Goal: Task Accomplishment & Management: Manage account settings

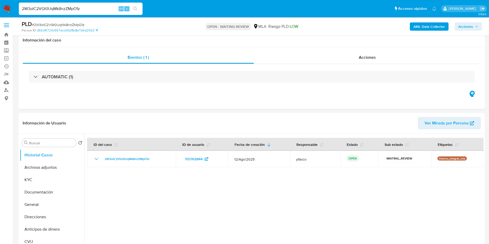
select select "10"
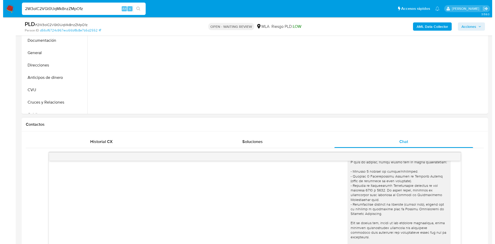
scroll to position [77, 0]
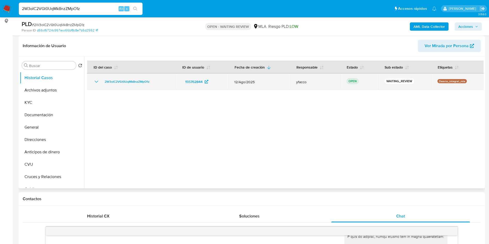
drag, startPoint x: 102, startPoint y: 84, endPoint x: 155, endPoint y: 83, distance: 53.3
click at [155, 83] on div "2W3oIC2VGt0UqMk8nzZMpO1z" at bounding box center [131, 82] width 76 height 6
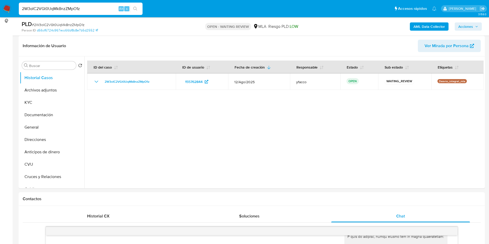
click at [417, 28] on b "AML Data Collector" at bounding box center [428, 26] width 31 height 8
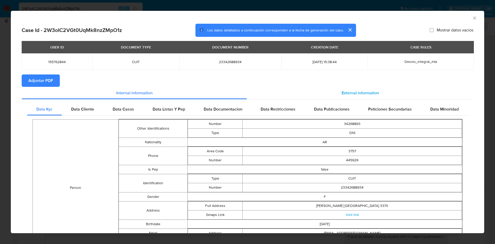
click at [341, 91] on span "External information" at bounding box center [359, 93] width 37 height 6
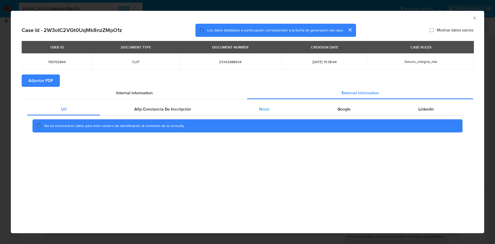
click at [256, 107] on div "Nosis" at bounding box center [264, 109] width 78 height 12
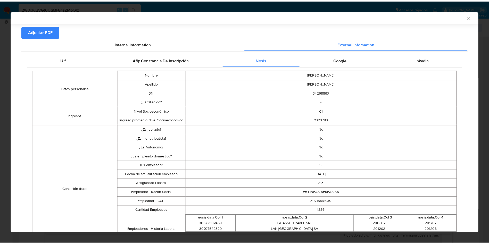
scroll to position [76, 0]
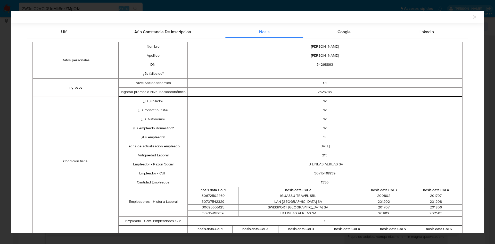
click at [320, 174] on td "30715418939" at bounding box center [324, 173] width 274 height 9
copy td "30715418939"
click at [466, 13] on div "AML Data Collector" at bounding box center [247, 17] width 473 height 12
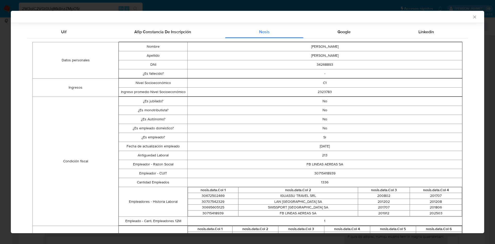
click at [472, 19] on icon "Cerrar ventana" at bounding box center [474, 16] width 5 height 5
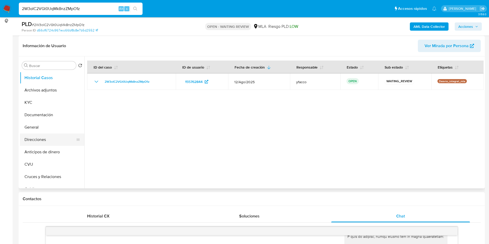
click at [40, 140] on button "Direcciones" at bounding box center [50, 139] width 60 height 12
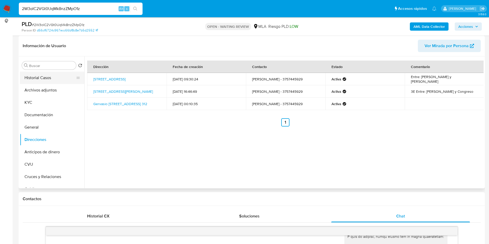
click at [37, 81] on button "Historial Casos" at bounding box center [50, 78] width 60 height 12
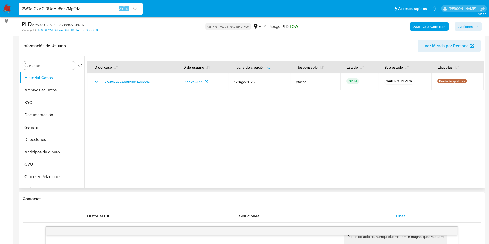
click at [146, 146] on div at bounding box center [283, 122] width 399 height 132
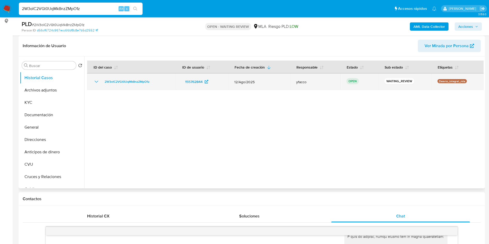
drag, startPoint x: 102, startPoint y: 82, endPoint x: 153, endPoint y: 83, distance: 50.8
click at [153, 83] on div "2W3oIC2VGt0UqMk8nzZMpO1z" at bounding box center [131, 82] width 76 height 6
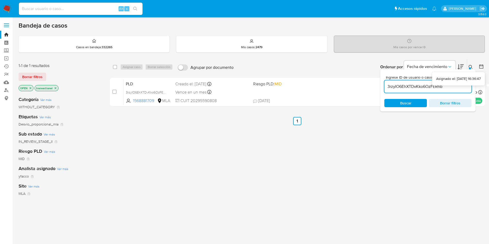
click at [461, 90] on div "3rzyIO6EhXTDvKko6OzFERhb" at bounding box center [427, 86] width 87 height 12
click at [458, 88] on input "3rzyIO6EhXTDvKko6OzFERhb" at bounding box center [427, 86] width 87 height 7
paste input "2W3oIC2VGt0UqMk8nzZMpO1z"
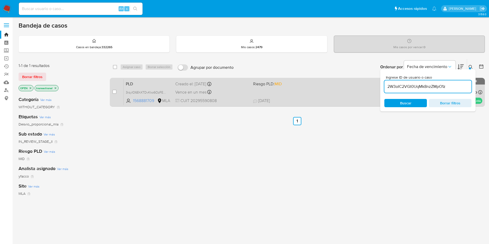
type input "2W3oIC2VGt0UqMk8nzZMpO1z"
click at [113, 91] on input "checkbox" at bounding box center [114, 92] width 4 height 4
checkbox input "true"
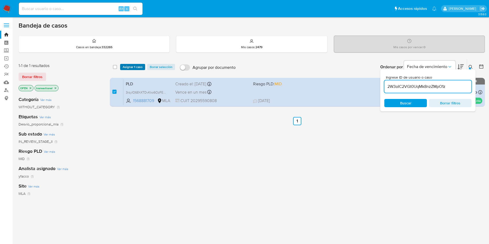
click at [126, 67] on span "Asignar 1 caso" at bounding box center [133, 66] width 20 height 5
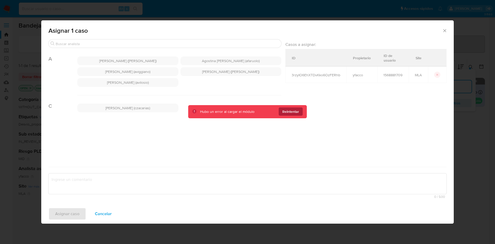
click at [292, 114] on span "Reintentar" at bounding box center [290, 111] width 17 height 8
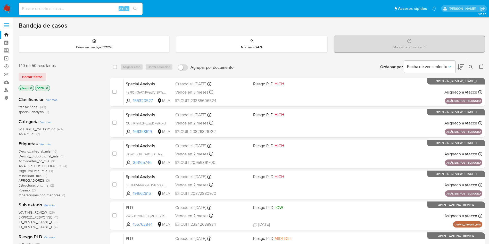
click at [470, 69] on icon at bounding box center [470, 67] width 4 height 4
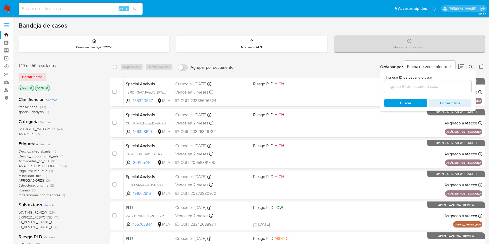
click at [439, 83] on div at bounding box center [427, 86] width 87 height 12
click at [439, 88] on input at bounding box center [427, 86] width 87 height 7
paste input "2W3oIC2VGt0UqMk8nzZMpO1z"
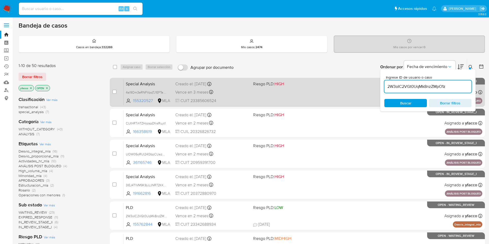
type input "2W3oIC2VGt0UqMk8nzZMpO1z"
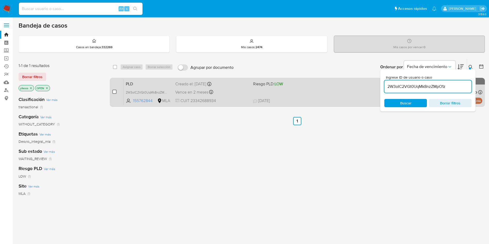
click at [113, 92] on input "checkbox" at bounding box center [114, 92] width 4 height 4
checkbox input "true"
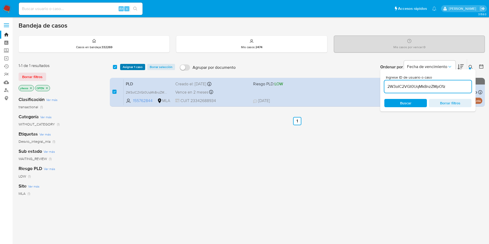
click at [134, 66] on span "Asignar 1 caso" at bounding box center [133, 66] width 20 height 5
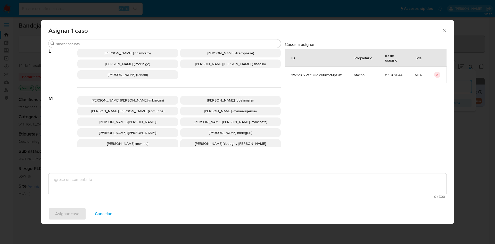
scroll to position [456, 0]
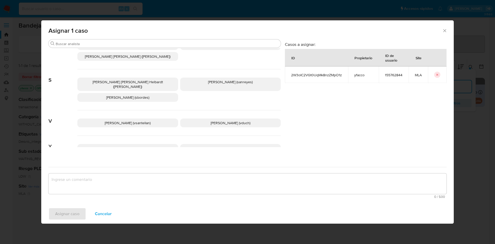
click at [230, 146] on span "[PERSON_NAME] (yfacco)" at bounding box center [230, 148] width 40 height 5
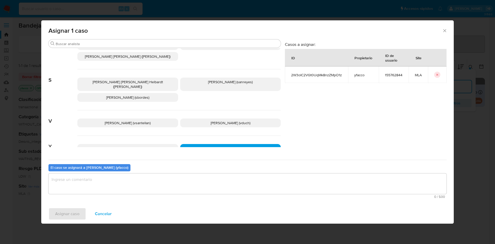
click at [167, 179] on textarea "assign-modal" at bounding box center [247, 183] width 398 height 21
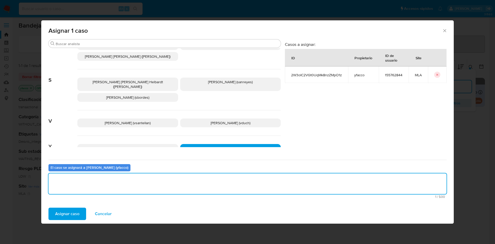
click at [80, 213] on button "Asignar caso" at bounding box center [67, 214] width 38 height 12
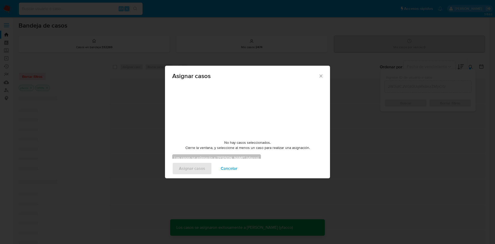
checkbox input "false"
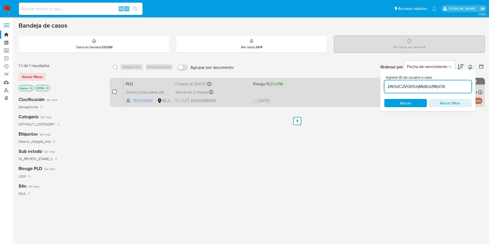
click at [116, 92] on input "checkbox" at bounding box center [114, 92] width 4 height 4
checkbox input "true"
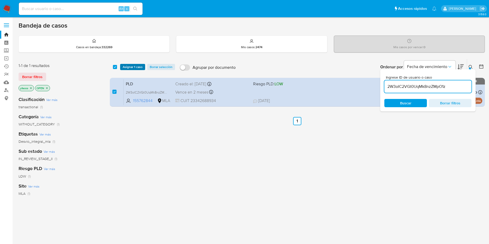
click at [131, 69] on span "Asignar 1 caso" at bounding box center [133, 66] width 20 height 5
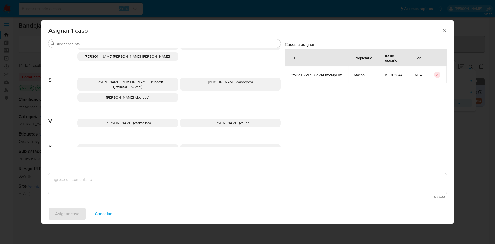
click at [219, 146] on span "Yesica Paola Facco (yfacco)" at bounding box center [230, 148] width 40 height 5
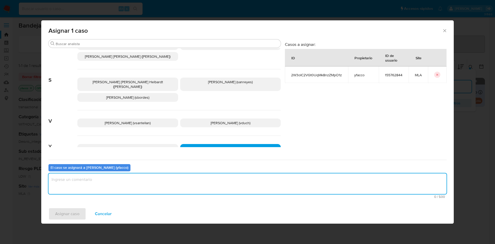
drag, startPoint x: 191, startPoint y: 178, endPoint x: 191, endPoint y: 186, distance: 8.2
click at [191, 181] on textarea "assign-modal" at bounding box center [247, 183] width 398 height 21
click at [56, 211] on span "Asignar caso" at bounding box center [67, 213] width 24 height 11
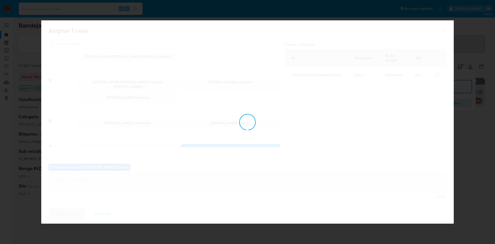
checkbox input "false"
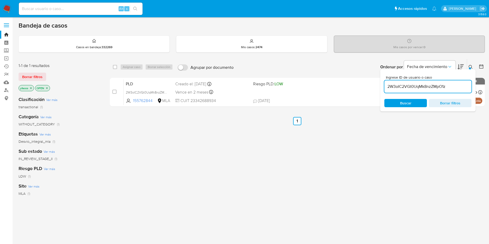
click at [454, 88] on input "2W3oIC2VGt0UqMk8nzZMpO1z" at bounding box center [427, 86] width 87 height 7
paste input "jSadTvyldHvLYvBq08Fh71g1"
type input "jSadTvyldHvLYvBq08Fh71g1"
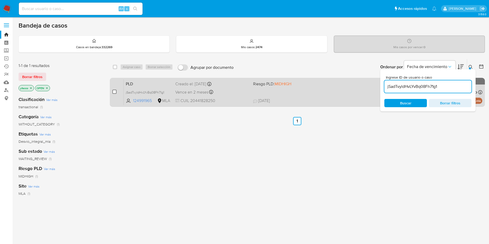
click at [115, 92] on input "checkbox" at bounding box center [114, 92] width 4 height 4
checkbox input "true"
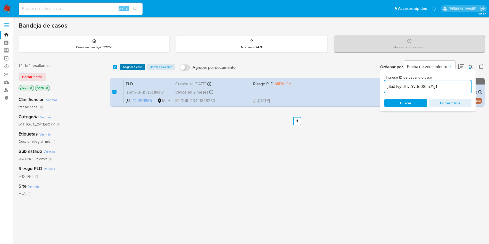
click at [134, 69] on span "Asignar 1 caso" at bounding box center [133, 66] width 20 height 5
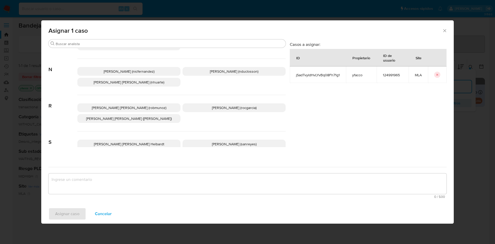
scroll to position [456, 0]
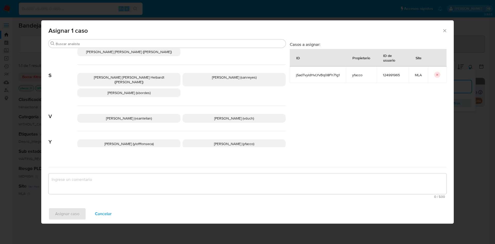
drag, startPoint x: 205, startPoint y: 133, endPoint x: 194, endPoint y: 147, distance: 17.2
click at [204, 139] on p "Yesica Paola Facco (yfacco)" at bounding box center [233, 143] width 103 height 9
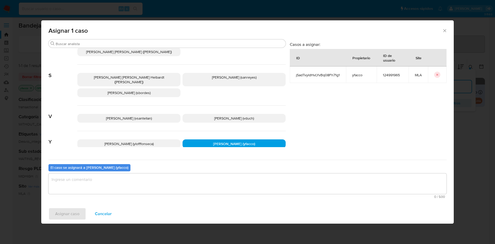
click at [143, 177] on textarea "assign-modal" at bounding box center [247, 183] width 398 height 21
click at [69, 211] on span "Asignar caso" at bounding box center [67, 213] width 24 height 11
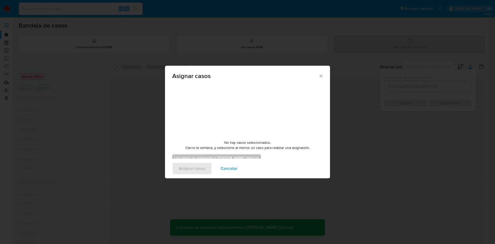
checkbox input "false"
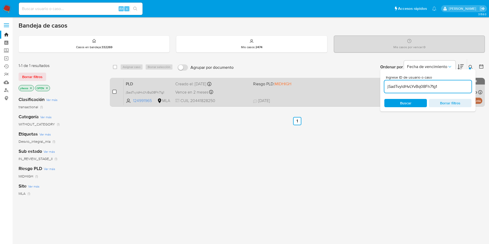
click at [116, 91] on input "checkbox" at bounding box center [114, 92] width 4 height 4
checkbox input "true"
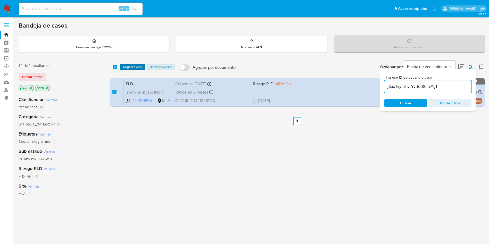
click at [132, 67] on span "Asignar 1 caso" at bounding box center [133, 66] width 20 height 5
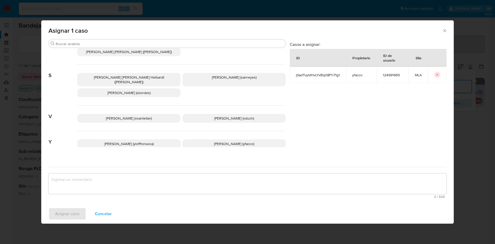
click at [220, 141] on span "Yesica Paola Facco (yfacco)" at bounding box center [234, 143] width 40 height 5
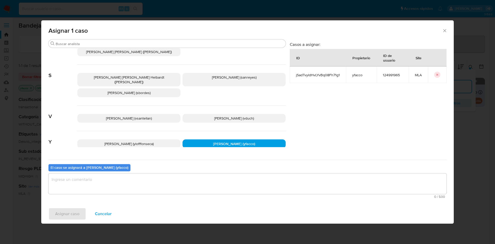
click at [184, 186] on textarea "assign-modal" at bounding box center [247, 183] width 398 height 21
click at [72, 210] on span "Asignar caso" at bounding box center [67, 213] width 24 height 11
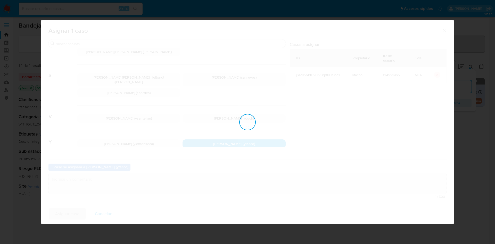
checkbox input "false"
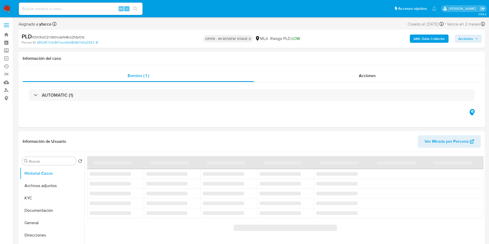
select select "10"
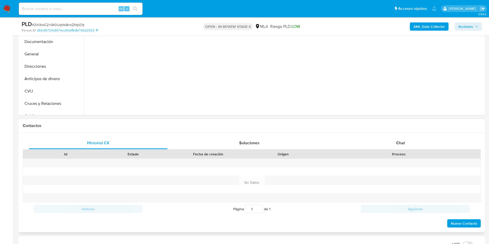
scroll to position [155, 0]
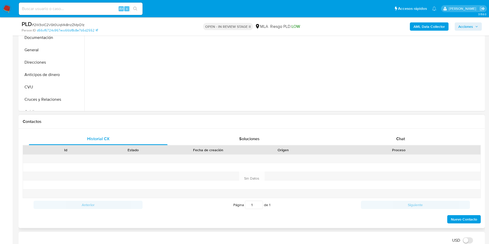
click at [386, 145] on div "Id Estado Fecha de creación Origen Proceso" at bounding box center [252, 149] width 458 height 9
click at [386, 137] on div "Chat" at bounding box center [400, 139] width 139 height 12
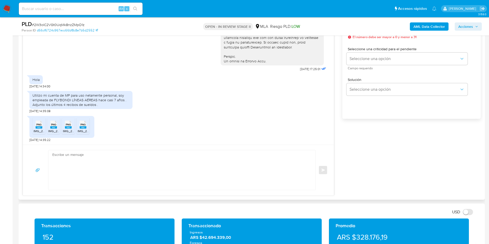
scroll to position [309, 0]
click at [119, 174] on textarea at bounding box center [180, 170] width 257 height 40
paste textarea "2W3oIC2VGt0UqMk8nzZMpO1z"
type textarea "2W3oIC2VGt0UqMk8nzZMpO1z"
paste textarea "Hola Muchas gracias por la respuesta. Nos pondremos en contacto nuevamente en c…"
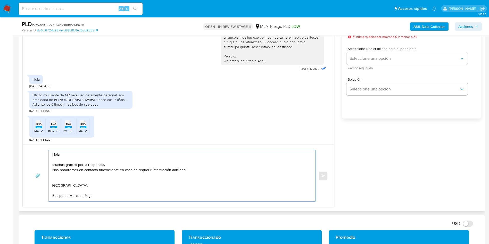
scroll to position [2, 0]
click at [204, 166] on textarea "Hola Muchas gracias por la respuesta. Nos pondremos en contacto nuevamente en c…" at bounding box center [180, 176] width 257 height 52
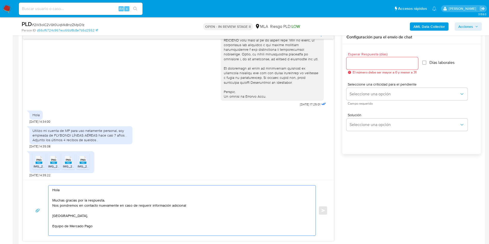
scroll to position [232, 0]
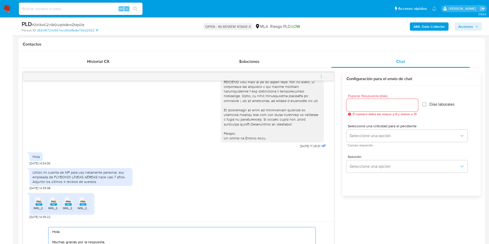
type textarea "Hola Muchas gracias por la respuesta. Nos pondremos en contacto nuevamente en c…"
click at [354, 106] on input "Esperar Respuesta (días)" at bounding box center [382, 105] width 72 height 7
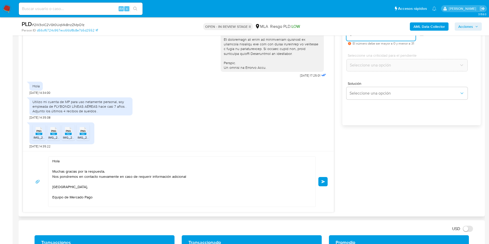
scroll to position [309, 0]
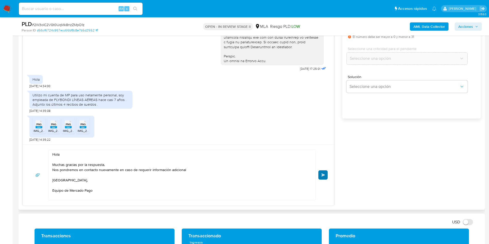
type input "0"
click at [325, 176] on button "Enviar" at bounding box center [322, 174] width 9 height 9
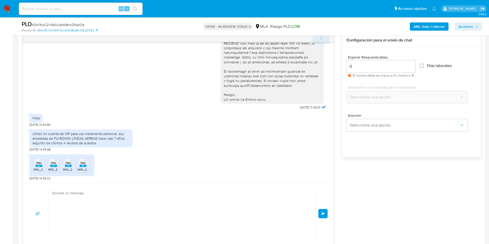
scroll to position [282, 0]
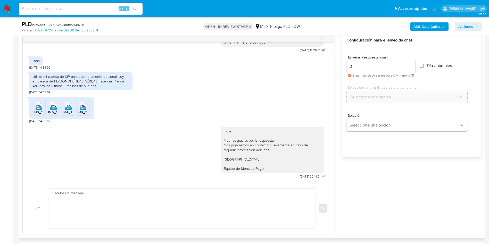
click at [321, 38] on icon "menu-action" at bounding box center [321, 38] width 5 height 5
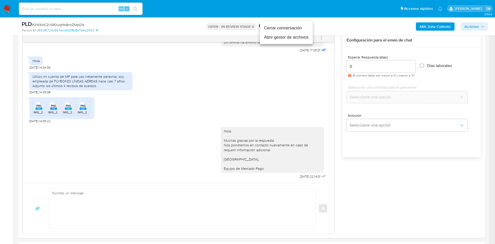
click at [295, 29] on li "Cerrar conversación" at bounding box center [286, 27] width 53 height 9
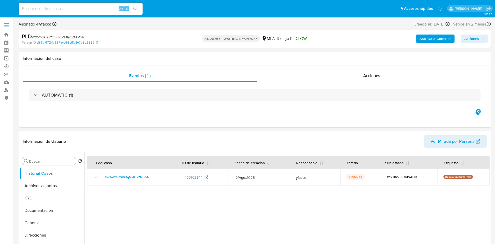
select select "10"
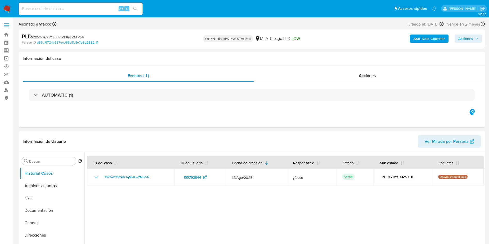
select select "10"
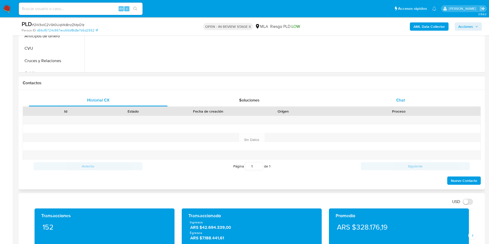
click at [411, 100] on div "Chat" at bounding box center [400, 100] width 139 height 12
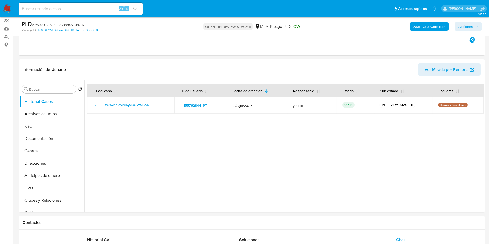
scroll to position [39, 0]
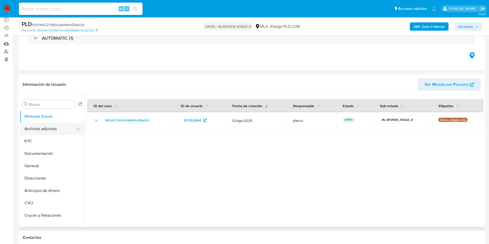
drag, startPoint x: 38, startPoint y: 126, endPoint x: 48, endPoint y: 126, distance: 10.8
click at [38, 126] on button "Archivos adjuntos" at bounding box center [50, 129] width 60 height 12
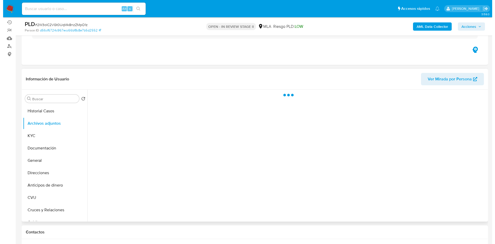
scroll to position [77, 0]
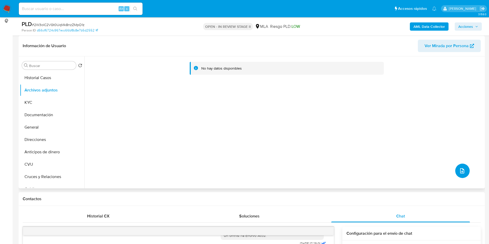
click at [456, 171] on button "upload-file" at bounding box center [462, 171] width 14 height 14
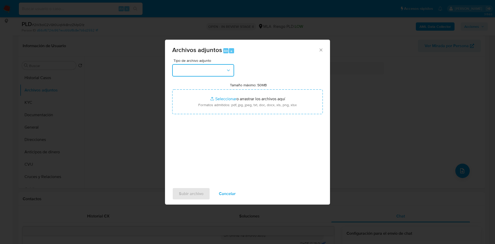
click at [216, 65] on button "button" at bounding box center [203, 70] width 62 height 12
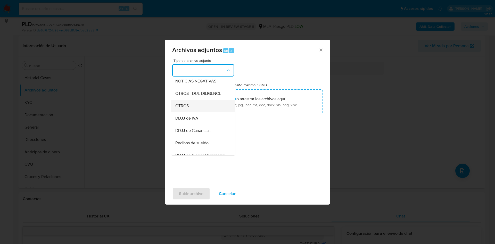
click at [182, 108] on span "OTROS" at bounding box center [181, 105] width 13 height 5
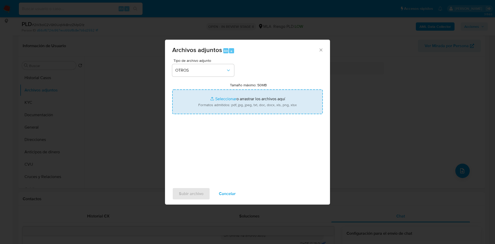
click at [230, 96] on input "Tamaño máximo: 50MB Seleccionar archivos" at bounding box center [247, 101] width 150 height 25
type input "C:\fakepath\Movimientos 155762844.xlsx"
click at [225, 100] on input "Tamaño máximo: 50MB Seleccionar archivos" at bounding box center [247, 101] width 150 height 25
type input "C:\fakepath\Caselog 2W3oIC2VGt0UqMk8nzZMpO1z_2025_08_19_05_23_06.docx"
click at [187, 195] on span "Subir archivo" at bounding box center [191, 193] width 24 height 11
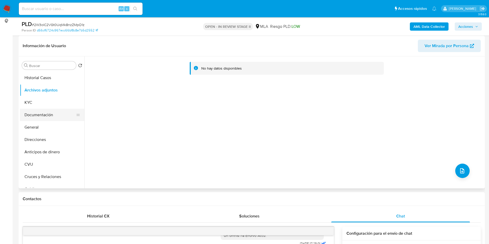
click at [40, 110] on button "Documentación" at bounding box center [50, 115] width 60 height 12
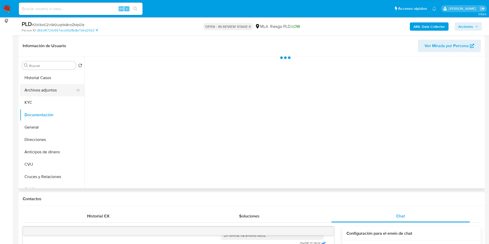
click at [47, 90] on button "Archivos adjuntos" at bounding box center [50, 90] width 60 height 12
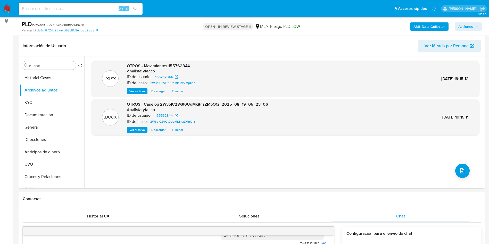
click at [415, 28] on b "AML Data Collector" at bounding box center [428, 26] width 31 height 8
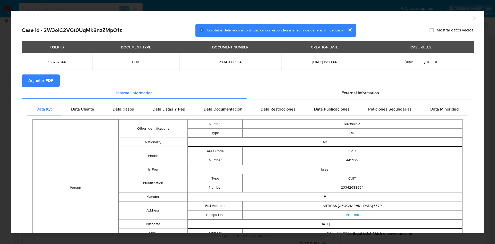
click at [44, 82] on span "Adjuntar PDF" at bounding box center [40, 80] width 25 height 11
click at [472, 18] on icon "Cerrar ventana" at bounding box center [474, 17] width 5 height 5
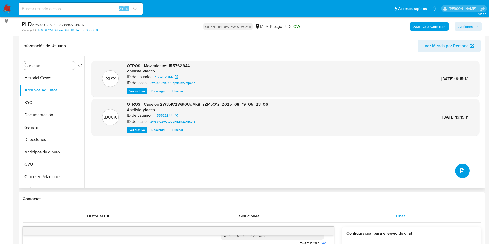
click at [459, 171] on icon "upload-file" at bounding box center [462, 171] width 6 height 6
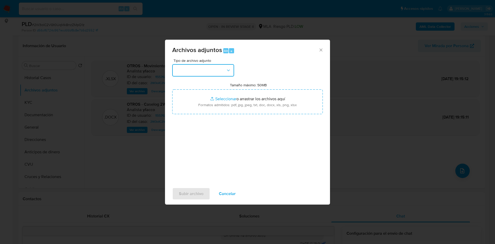
click at [199, 69] on button "button" at bounding box center [203, 70] width 62 height 12
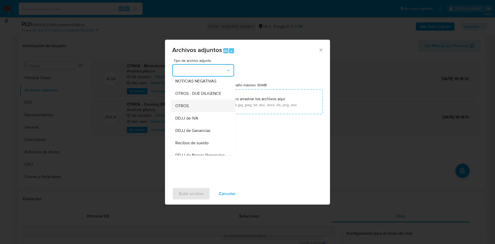
click at [187, 108] on span "OTROS" at bounding box center [181, 105] width 13 height 5
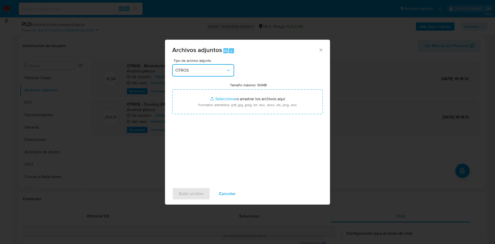
click at [214, 70] on span "OTROS" at bounding box center [200, 70] width 50 height 5
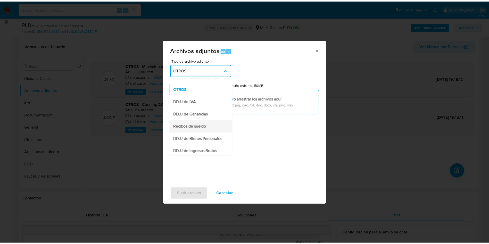
scroll to position [110, 0]
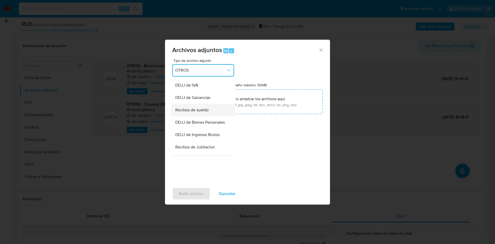
click at [192, 113] on span "Recibos de sueldo" at bounding box center [191, 109] width 33 height 5
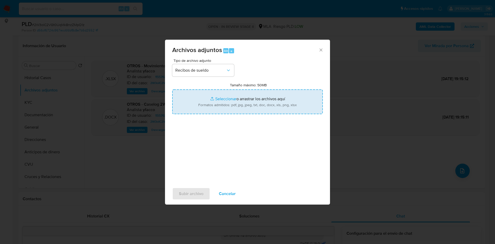
click at [217, 98] on input "Tamaño máximo: 50MB Seleccionar archivos" at bounding box center [247, 101] width 150 height 25
type input "C:\fakepath\Alejandra Beatriz Benitez.pdf"
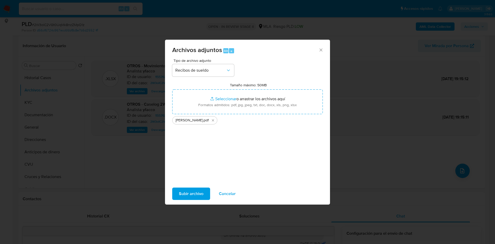
click at [194, 192] on span "Subir archivo" at bounding box center [191, 193] width 24 height 11
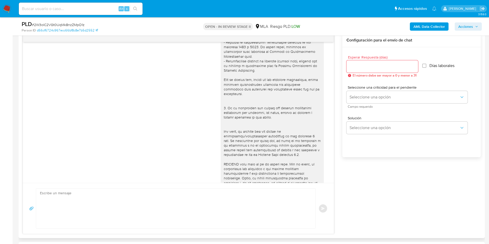
scroll to position [50, 0]
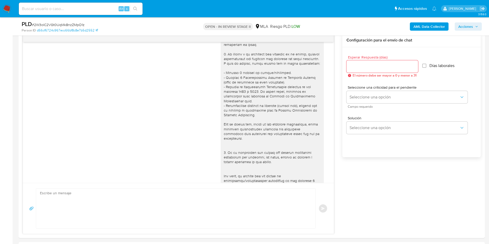
click at [463, 30] on span "Acciones" at bounding box center [465, 26] width 15 height 8
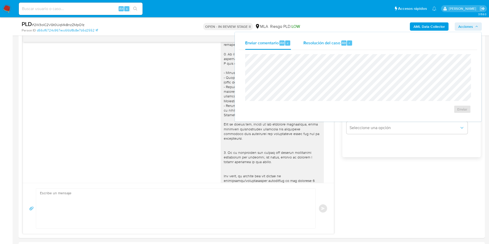
click at [356, 46] on button "Resolución del caso Alt r" at bounding box center [328, 42] width 62 height 13
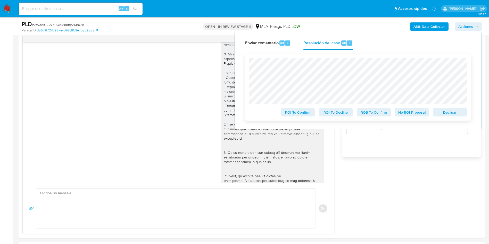
click at [402, 113] on span "No ROI Proposal" at bounding box center [411, 112] width 27 height 7
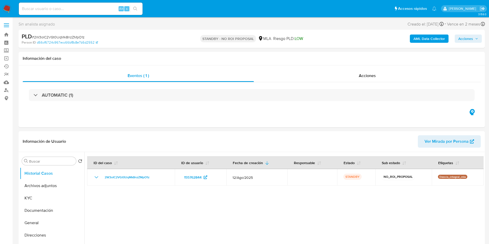
select select "10"
click at [89, 10] on input at bounding box center [81, 8] width 124 height 7
paste input "C0fo026nwAUmlTu0NlgPUXbc"
type input "C0fo026nwAUmlTu0NlgPUXbc"
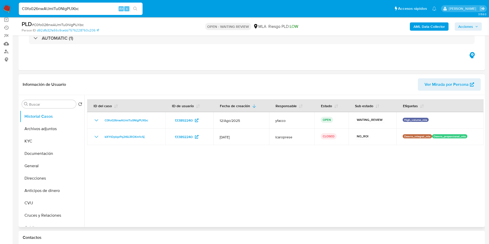
select select "10"
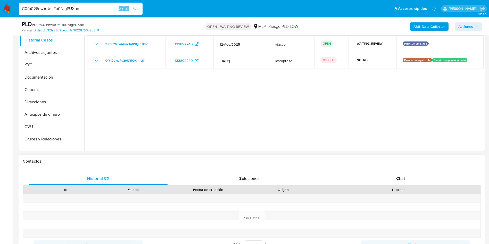
scroll to position [116, 0]
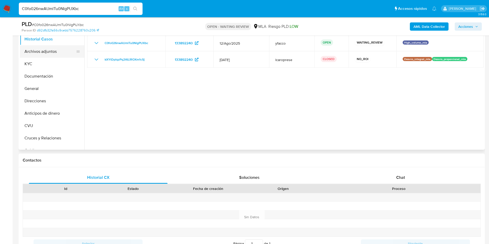
click at [36, 52] on button "Archivos adjuntos" at bounding box center [50, 51] width 60 height 12
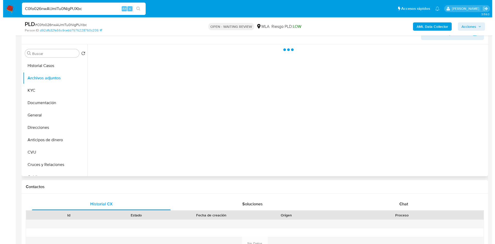
scroll to position [77, 0]
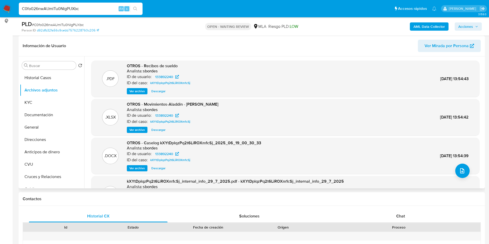
click at [141, 166] on span "Ver archivo" at bounding box center [136, 168] width 15 height 5
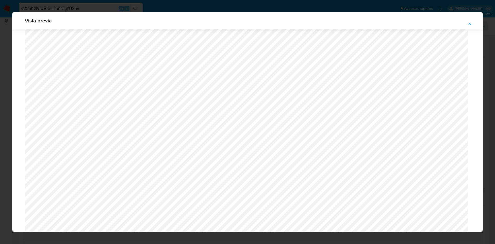
scroll to position [222, 0]
click at [472, 23] on button "Attachment preview" at bounding box center [469, 24] width 11 height 8
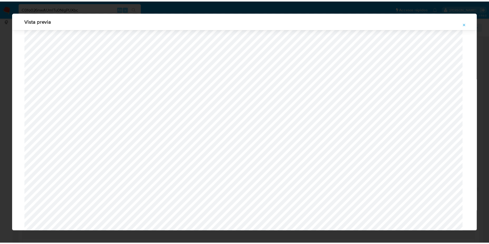
scroll to position [0, 0]
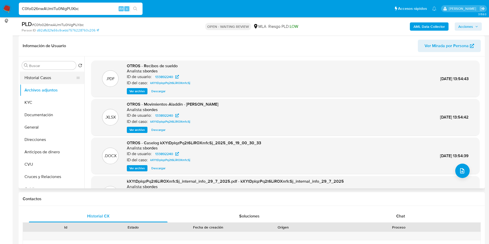
click at [48, 78] on button "Historial Casos" at bounding box center [50, 78] width 60 height 12
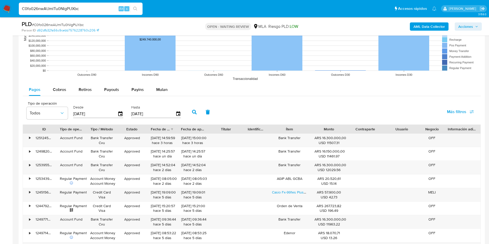
scroll to position [502, 0]
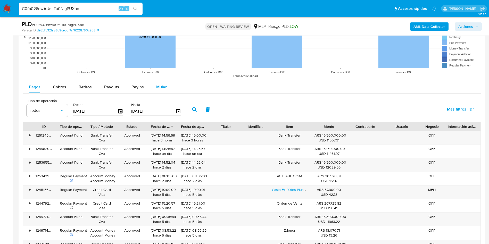
click at [161, 91] on div "Mulan" at bounding box center [161, 87] width 11 height 12
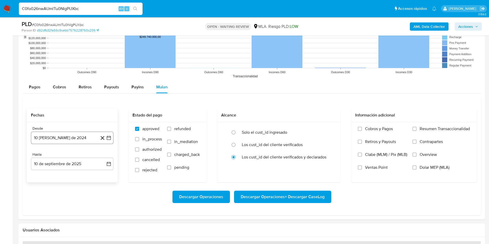
click at [80, 136] on button "10 de agosto de 2024" at bounding box center [72, 138] width 82 height 12
click at [67, 154] on span "agosto 2024" at bounding box center [69, 156] width 23 height 5
click at [99, 156] on div "2024" at bounding box center [71, 156] width 69 height 6
click at [103, 157] on icon "Año siguiente" at bounding box center [103, 157] width 2 height 4
click at [94, 190] on span "jun" at bounding box center [94, 190] width 6 height 4
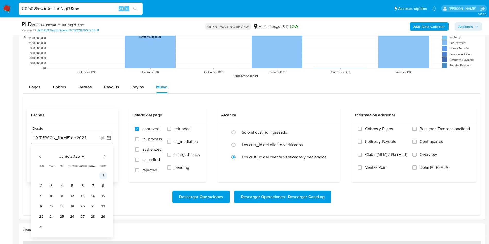
click at [99, 175] on button "1" at bounding box center [103, 175] width 8 height 8
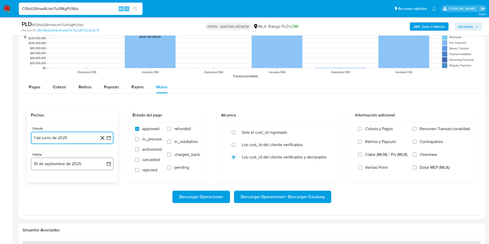
click at [68, 164] on button "10 de septiembre de 2025" at bounding box center [72, 164] width 82 height 12
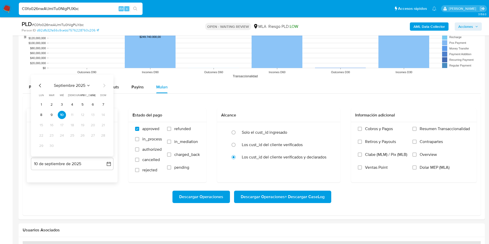
click at [41, 87] on icon "Mes anterior" at bounding box center [40, 85] width 6 height 6
click at [70, 147] on button "31" at bounding box center [72, 146] width 8 height 8
click at [174, 129] on span "refunded" at bounding box center [182, 128] width 16 height 5
click at [171, 129] on input "refunded" at bounding box center [169, 129] width 4 height 4
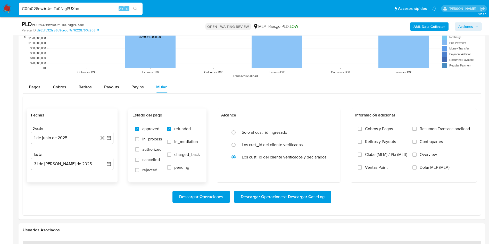
checkbox input "true"
click at [423, 169] on span "Dolar MEP (MLA)" at bounding box center [434, 167] width 30 height 5
click at [416, 169] on input "Dolar MEP (MLA)" at bounding box center [414, 167] width 4 height 4
click at [268, 197] on span "Descargar Operaciones + Descargar CaseLog" at bounding box center [283, 196] width 84 height 11
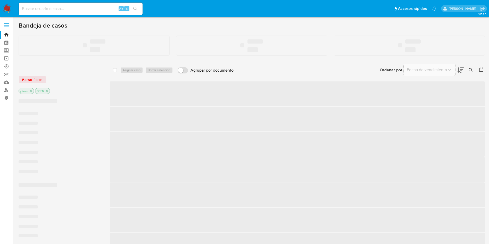
click at [58, 10] on input at bounding box center [81, 8] width 124 height 7
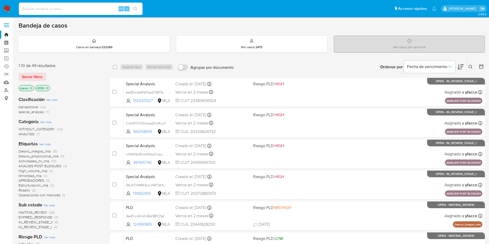
paste input "jSadTvyldHvLYvBq08Fh71g1"
click at [58, 10] on input "jSadTvyldHvLYvBq08Fh71g1" at bounding box center [81, 8] width 124 height 7
type input "jSadTvyldHvLYvBq08Fh71g1"
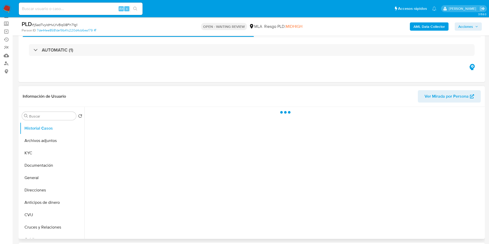
scroll to position [39, 0]
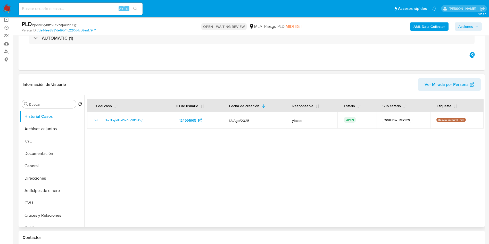
select select "10"
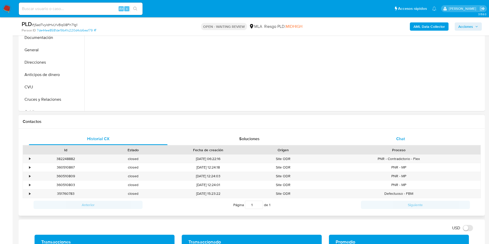
click at [401, 134] on div "Chat" at bounding box center [400, 139] width 139 height 12
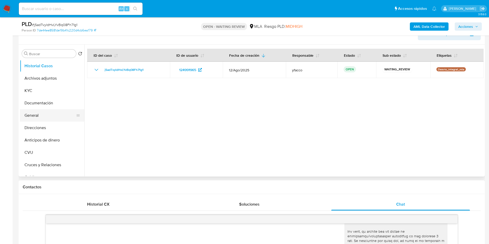
scroll to position [77, 0]
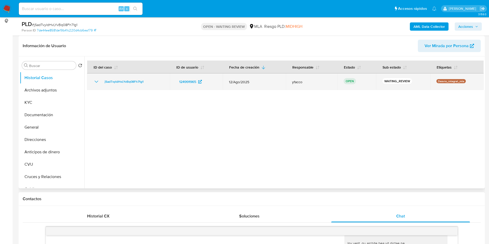
drag, startPoint x: 99, startPoint y: 82, endPoint x: 138, endPoint y: 87, distance: 38.9
click at [138, 87] on td "jSadTvyldHvLYvBq08Fh71g1" at bounding box center [128, 81] width 83 height 16
drag, startPoint x: 100, startPoint y: 84, endPoint x: 147, endPoint y: 84, distance: 46.1
click at [147, 84] on div "jSadTvyldHvLYvBq08Fh71g1" at bounding box center [128, 82] width 70 height 6
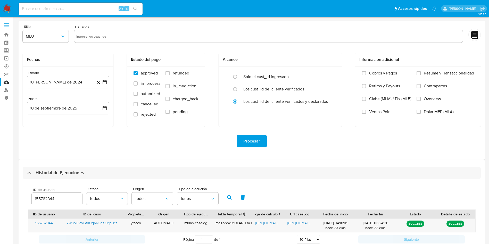
select select "10"
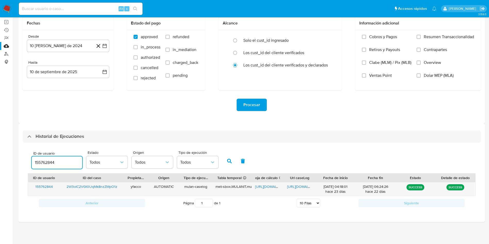
drag, startPoint x: 62, startPoint y: 164, endPoint x: 0, endPoint y: 153, distance: 63.2
click at [0, 153] on section "Bandeja Tablero Screening Búsqueda en Listas Watchlist Herramientas Operaciones…" at bounding box center [244, 104] width 489 height 280
type input "124991965"
click at [231, 161] on icon "button" at bounding box center [229, 161] width 5 height 5
click at [263, 186] on span "https://docs.google.com/spreadsheets/d/1nUlZPlBD_9-3z3f3V8t_VAJmNWHTV2jgu_kPow1…" at bounding box center [273, 186] width 36 height 5
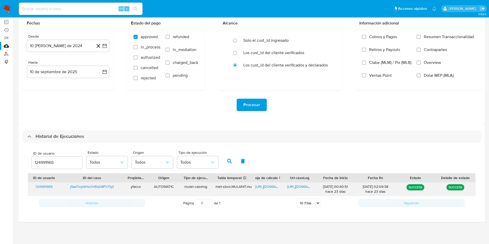
click at [294, 184] on span "https://docs.google.com/document/d/1-oHsNMXHDF_Iex0ob7zGpcBJseJUNZmLrViNt1j_ZvA…" at bounding box center [305, 186] width 36 height 5
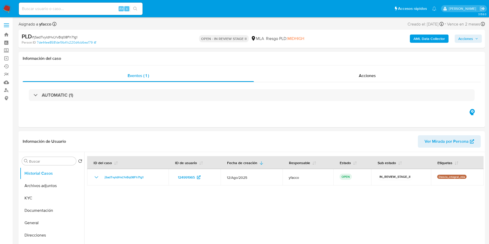
select select "10"
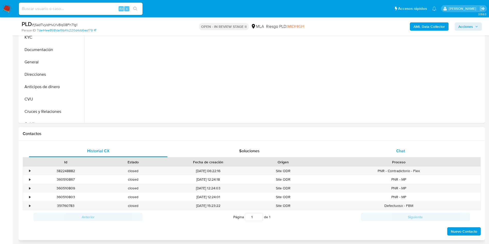
scroll to position [155, 0]
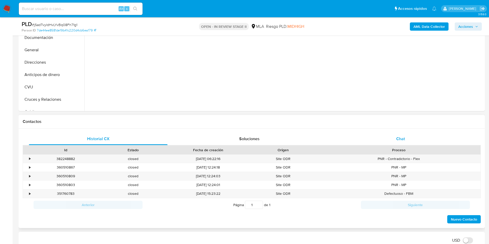
click at [401, 135] on div "Chat" at bounding box center [400, 139] width 139 height 12
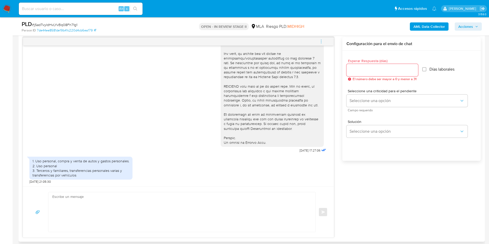
scroll to position [309, 0]
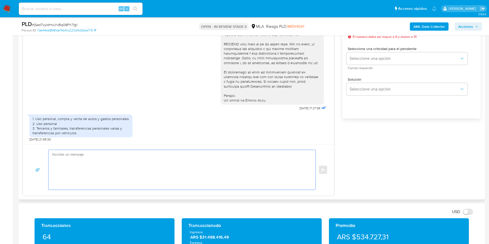
paste textarea "Hola Muchas gracias por la respuesta. Nos pondremos en contacto nuevamente en c…"
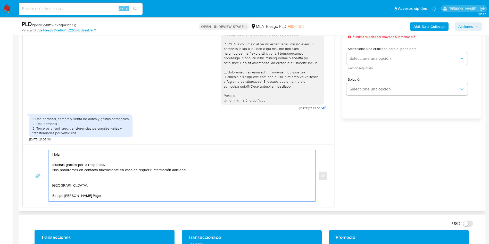
scroll to position [2, 0]
click at [194, 168] on textarea "Hola Muchas gracias por la respuesta. Nos pondremos en contacto nuevamente en c…" at bounding box center [180, 176] width 257 height 52
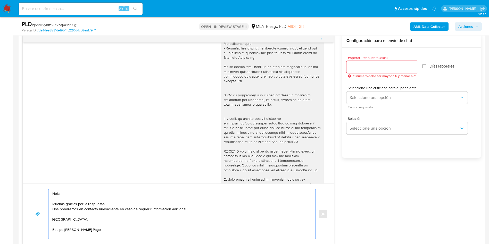
scroll to position [232, 0]
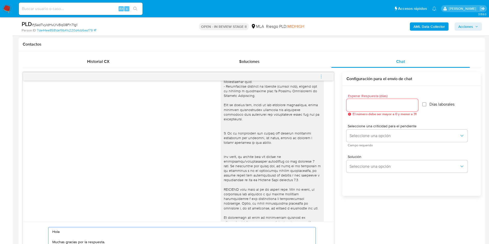
type textarea "Hola Muchas gracias por la respuesta. Nos pondremos en contacto nuevamente en c…"
click at [370, 106] on input "Esperar Respuesta (días)" at bounding box center [382, 105] width 72 height 7
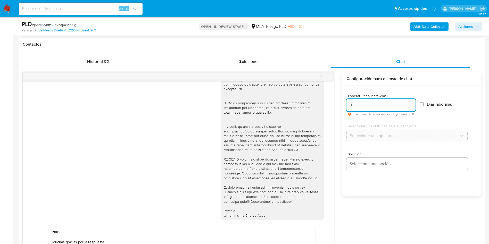
scroll to position [185, 0]
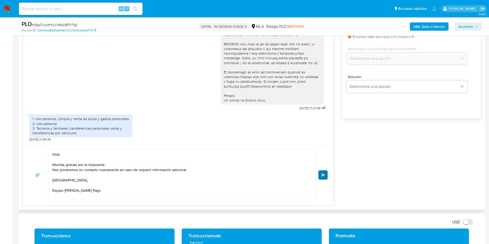
type input "0"
click at [323, 176] on span "Enviar" at bounding box center [323, 174] width 4 height 3
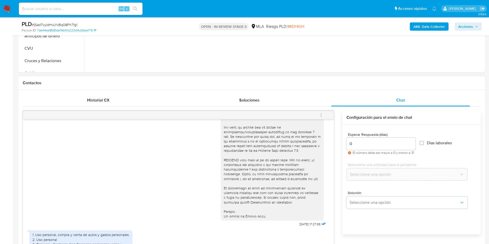
scroll to position [242, 0]
click at [320, 114] on icon "menu-action" at bounding box center [321, 115] width 5 height 5
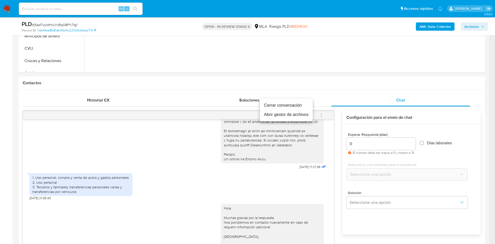
click at [283, 103] on li "Cerrar conversación" at bounding box center [286, 105] width 53 height 9
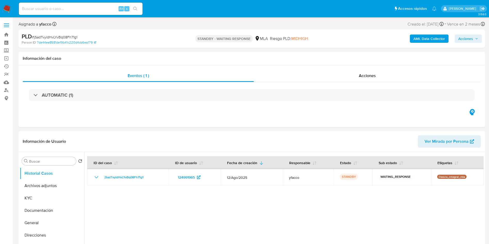
select select "10"
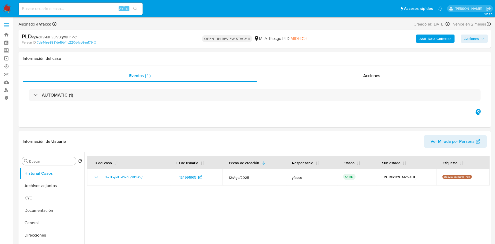
select select "10"
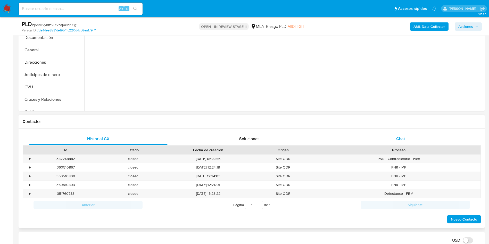
click at [395, 136] on div "Chat" at bounding box center [400, 139] width 139 height 12
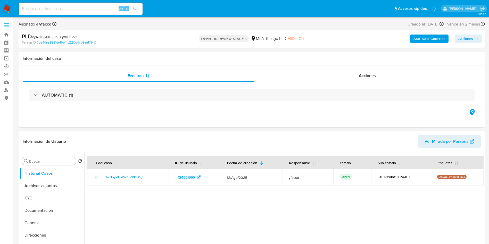
click at [415, 41] on b "AML Data Collector" at bounding box center [428, 39] width 31 height 8
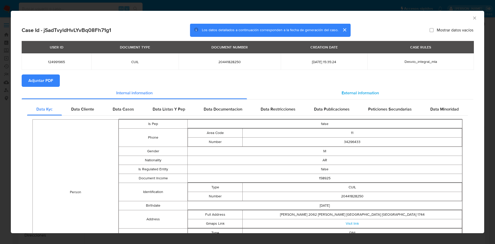
click at [342, 92] on span "External information" at bounding box center [359, 93] width 37 height 6
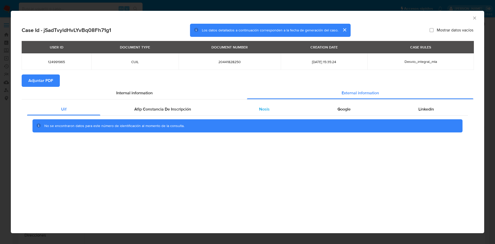
click at [262, 108] on span "Nosis" at bounding box center [264, 109] width 11 height 6
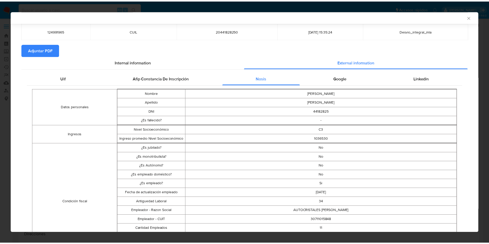
scroll to position [76, 0]
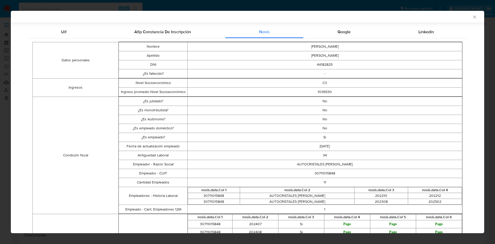
click at [320, 173] on td "30711015848" at bounding box center [324, 173] width 274 height 9
copy td "30711015848"
click at [472, 16] on icon "Cerrar ventana" at bounding box center [474, 16] width 5 height 5
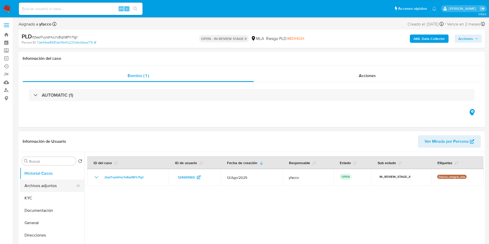
click at [58, 187] on button "Archivos adjuntos" at bounding box center [50, 186] width 60 height 12
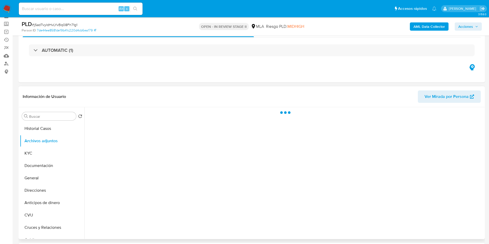
scroll to position [39, 0]
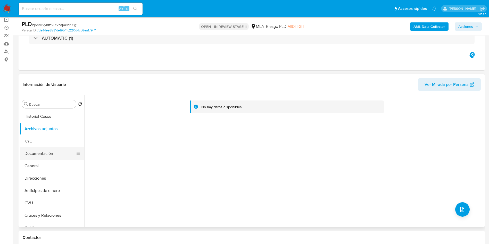
click at [57, 148] on button "Documentación" at bounding box center [50, 153] width 60 height 12
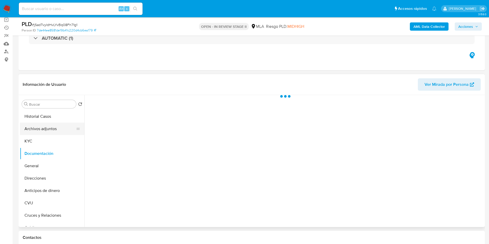
click at [59, 131] on button "Archivos adjuntos" at bounding box center [50, 129] width 60 height 12
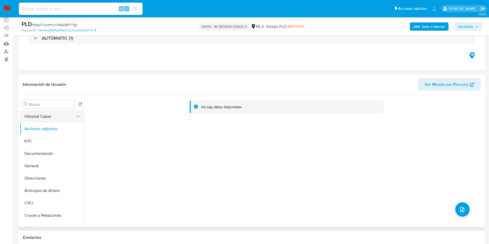
click at [50, 119] on button "Historial Casos" at bounding box center [50, 116] width 60 height 12
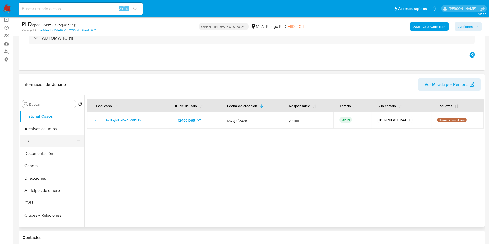
click at [40, 146] on button "KYC" at bounding box center [50, 141] width 60 height 12
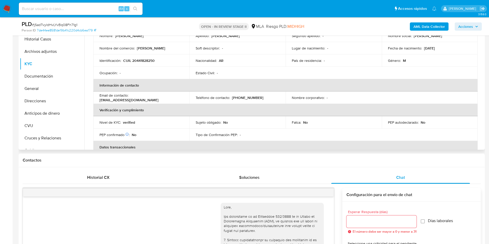
scroll to position [0, 0]
